Goal: Use online tool/utility: Utilize a website feature to perform a specific function

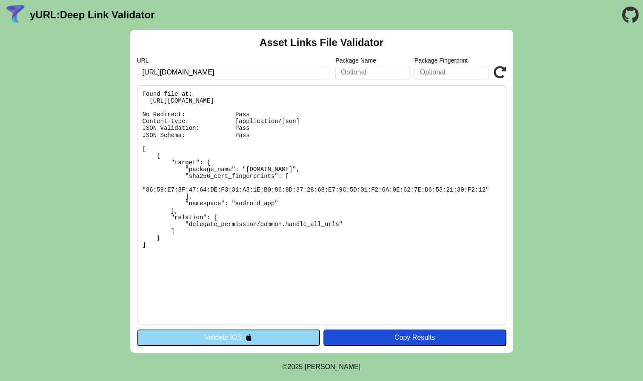
drag, startPoint x: 223, startPoint y: 71, endPoint x: 340, endPoint y: 80, distance: 117.3
click at [340, 80] on div "URL https://obk-uat.onelink.me Package Name Package Fingerprint Validate" at bounding box center [321, 68] width 369 height 23
type input "[URL][DOMAIN_NAME]"
click at [273, 342] on button "Validate iOS" at bounding box center [228, 337] width 183 height 16
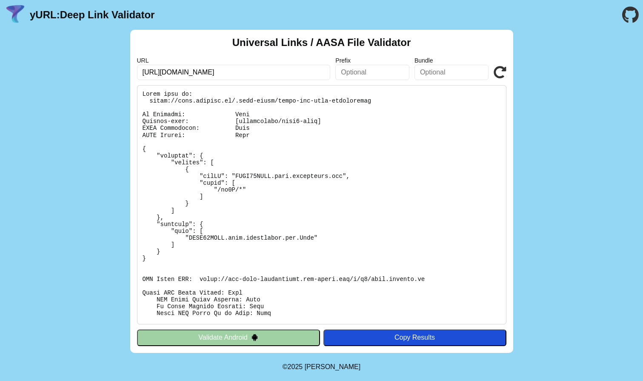
click at [307, 81] on div "Universal Links / AASA File Validator URL https://mtel.onelink.me Prefix Bundle…" at bounding box center [321, 191] width 383 height 323
click at [294, 74] on input "https://mtel.onelink.me" at bounding box center [234, 72] width 194 height 15
paste input "obk-uat.onelink.me/3ibg/w63m5mst"
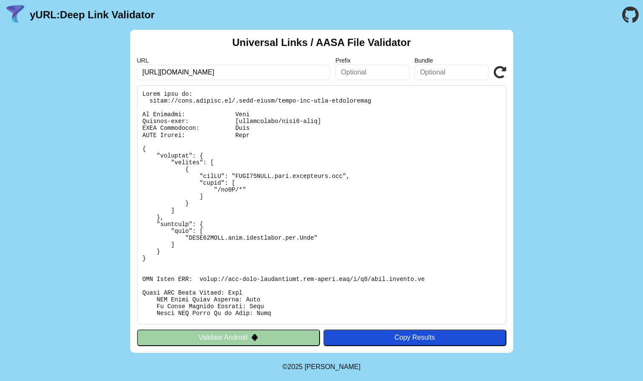
drag, startPoint x: 225, startPoint y: 74, endPoint x: 355, endPoint y: 74, distance: 129.7
click at [355, 74] on div "URL https://obk-uat.onelink.me/ Prefix Bundle Validate" at bounding box center [321, 68] width 369 height 23
type input "[URL][DOMAIN_NAME]"
click at [492, 75] on div "URL https://obk-uat.onelink.me Prefix Bundle Validate" at bounding box center [321, 68] width 369 height 23
click at [498, 73] on icon at bounding box center [499, 72] width 13 height 13
